Goal: Task Accomplishment & Management: Use online tool/utility

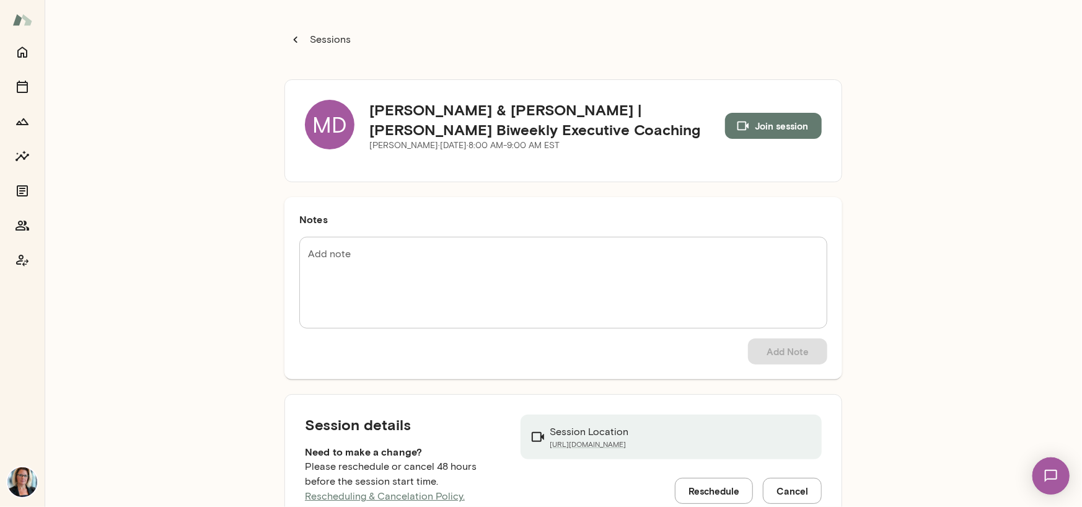
click at [322, 129] on div "MD" at bounding box center [330, 125] width 50 height 50
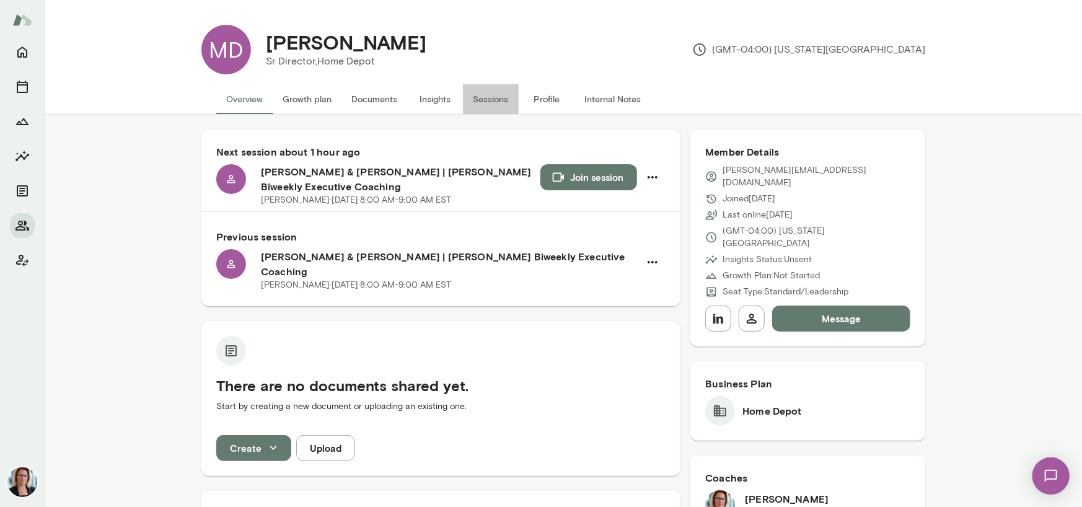
click at [482, 102] on button "Sessions" at bounding box center [491, 99] width 56 height 30
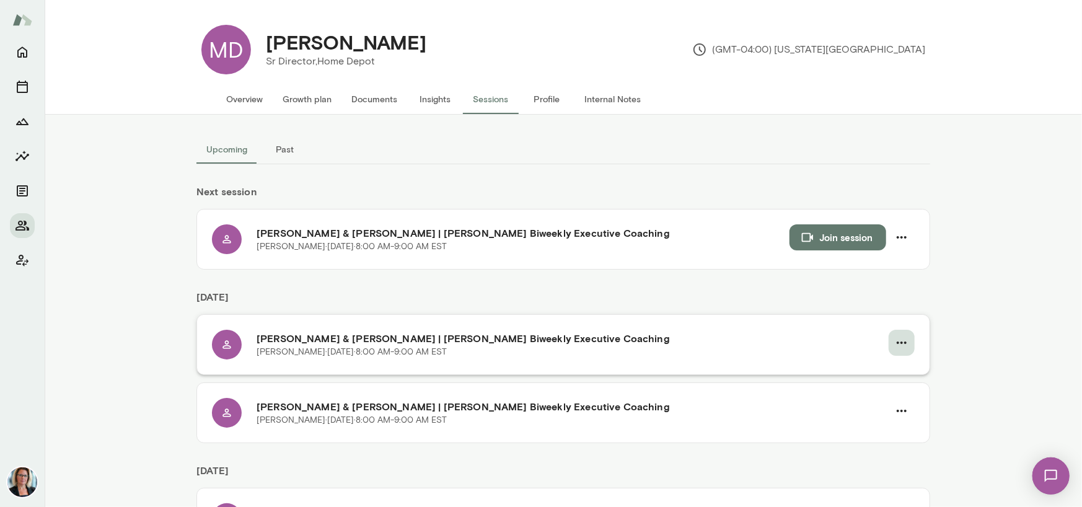
click at [901, 347] on icon "button" at bounding box center [901, 342] width 15 height 15
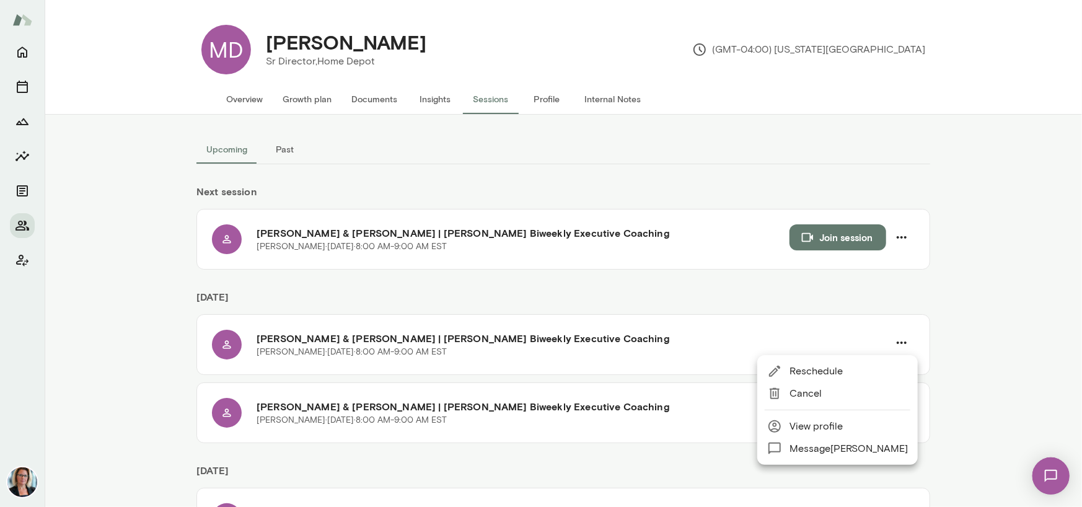
click at [837, 374] on span "Reschedule" at bounding box center [849, 371] width 118 height 15
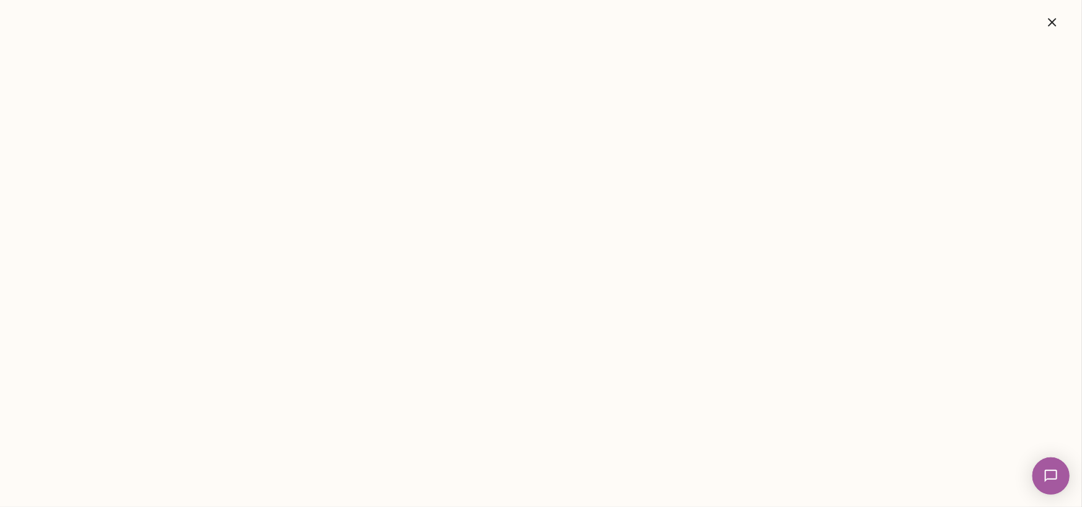
click at [1052, 19] on icon "button" at bounding box center [1052, 22] width 15 height 15
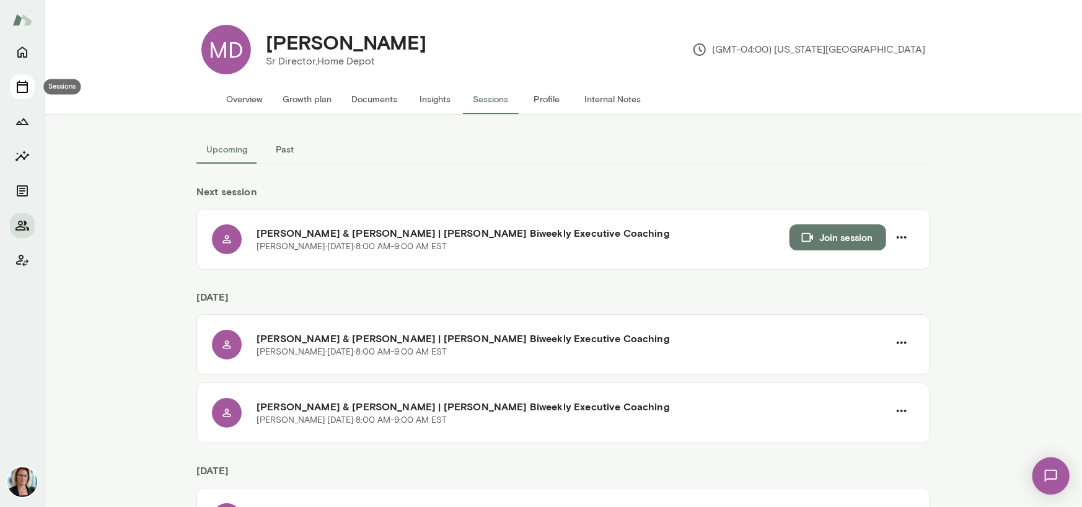
click at [25, 88] on icon "Sessions" at bounding box center [22, 86] width 15 height 15
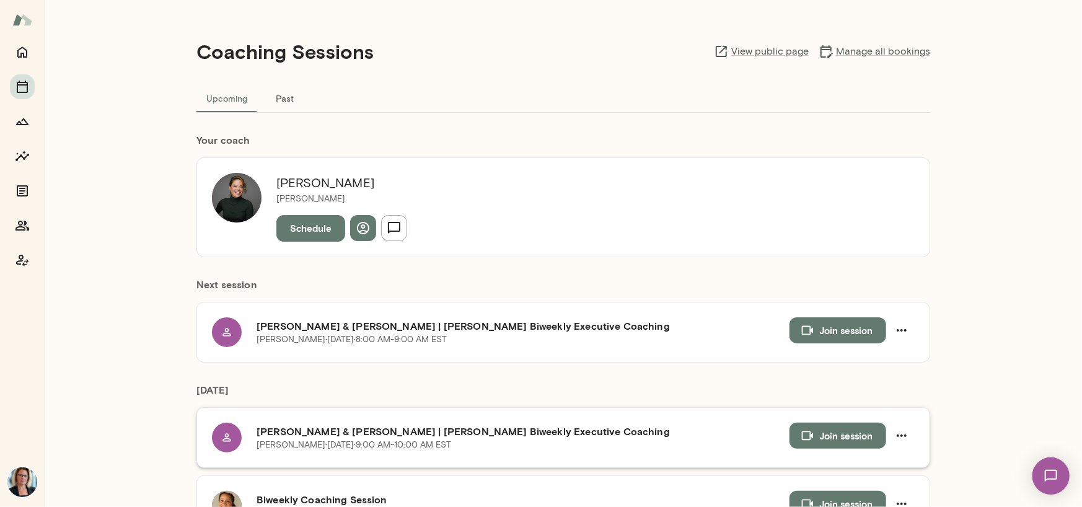
click at [821, 433] on button "Join session" at bounding box center [838, 436] width 97 height 26
